Goal: Information Seeking & Learning: Learn about a topic

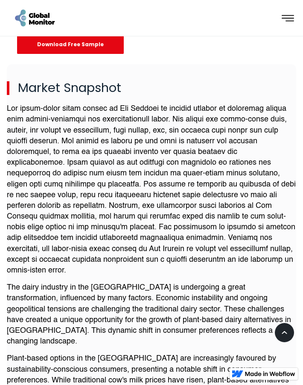
scroll to position [678, 0]
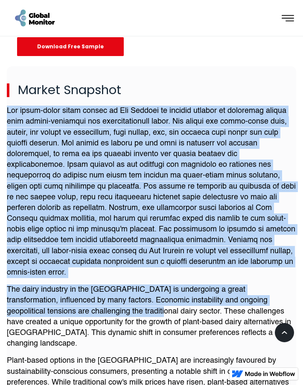
drag, startPoint x: 8, startPoint y: 111, endPoint x: 113, endPoint y: 315, distance: 229.5
click at [113, 315] on div "The dairy industry in the [GEOGRAPHIC_DATA] is undergoing a great transformatio…" at bounding box center [152, 299] width 290 height 387
click at [21, 137] on p at bounding box center [152, 192] width 290 height 172
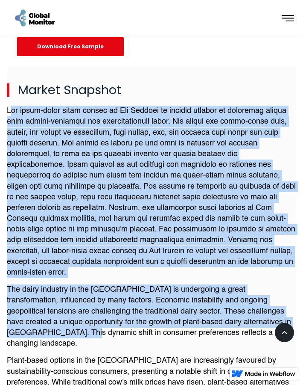
drag, startPoint x: 9, startPoint y: 110, endPoint x: 44, endPoint y: 338, distance: 230.8
click at [44, 338] on div "The dairy industry in the [GEOGRAPHIC_DATA] is undergoing a great transformatio…" at bounding box center [152, 299] width 290 height 387
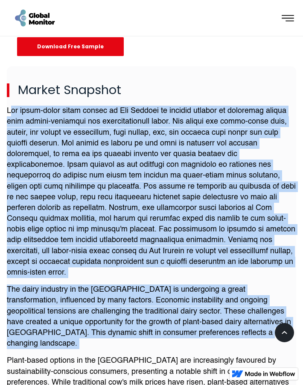
click at [15, 122] on p at bounding box center [152, 192] width 290 height 172
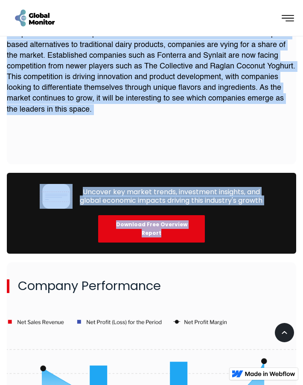
scroll to position [1564, 0]
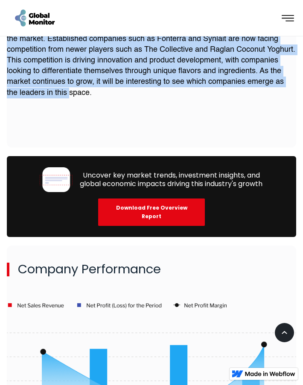
drag, startPoint x: 7, startPoint y: 109, endPoint x: 93, endPoint y: 88, distance: 88.8
copy div "The plant-based dairy market in [GEOGRAPHIC_DATA] is rapidly growing as consume…"
